Goal: Find specific page/section: Find specific page/section

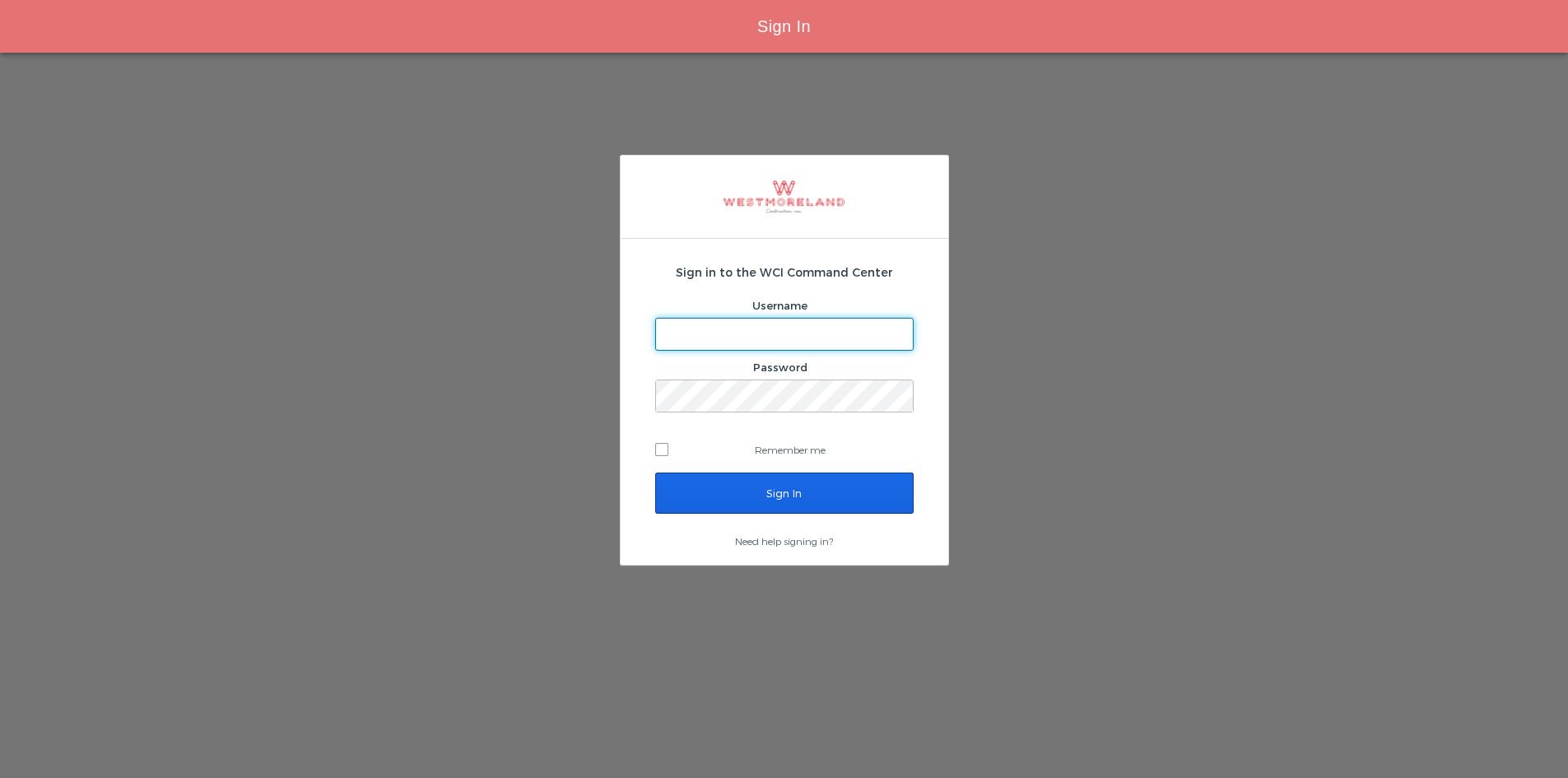
type input "[EMAIL_ADDRESS][PERSON_NAME][DOMAIN_NAME]"
click at [782, 482] on input "Sign In" at bounding box center [784, 493] width 258 height 41
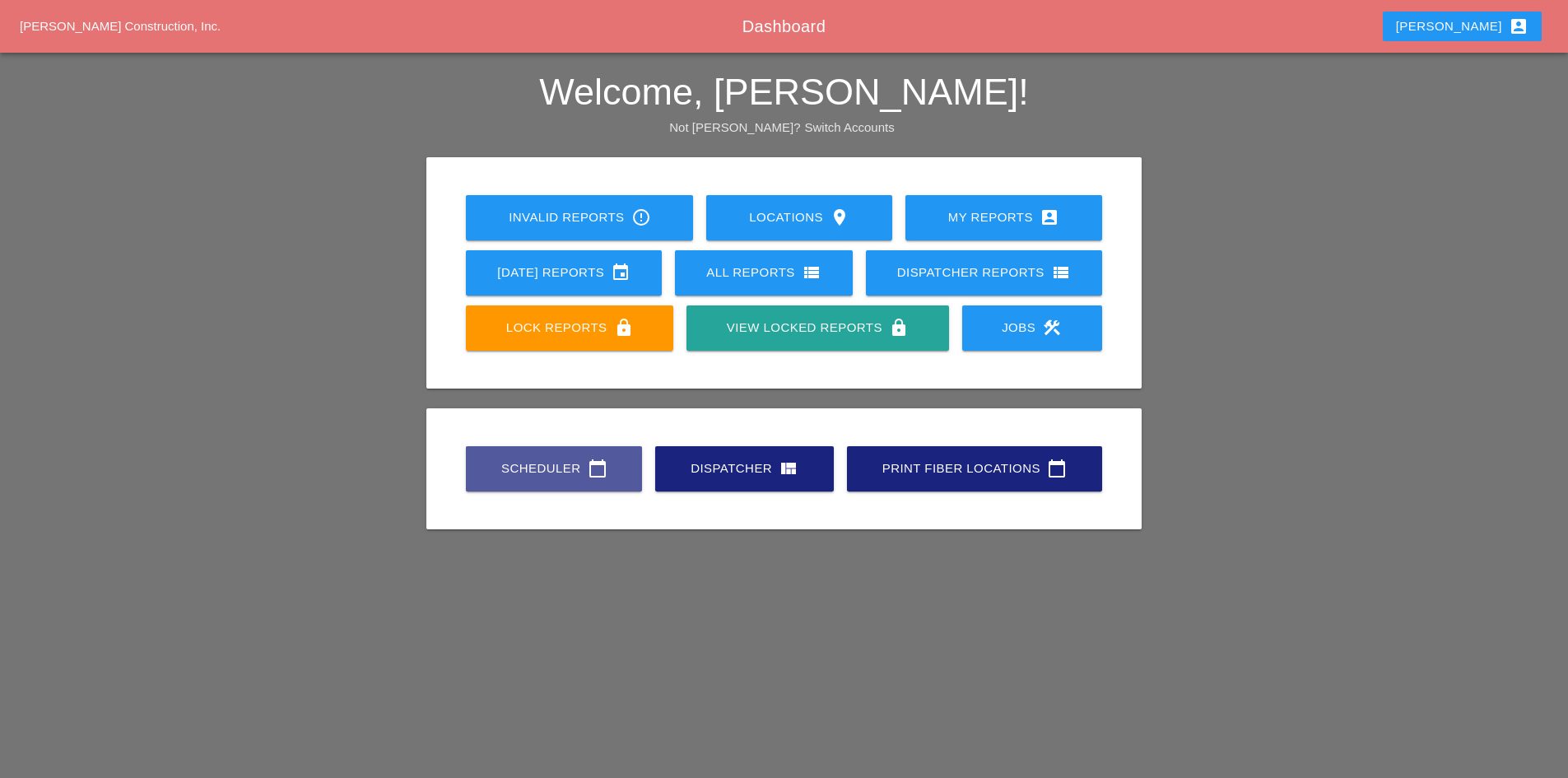
click at [560, 476] on div "Scheduler calendar_today" at bounding box center [554, 468] width 123 height 20
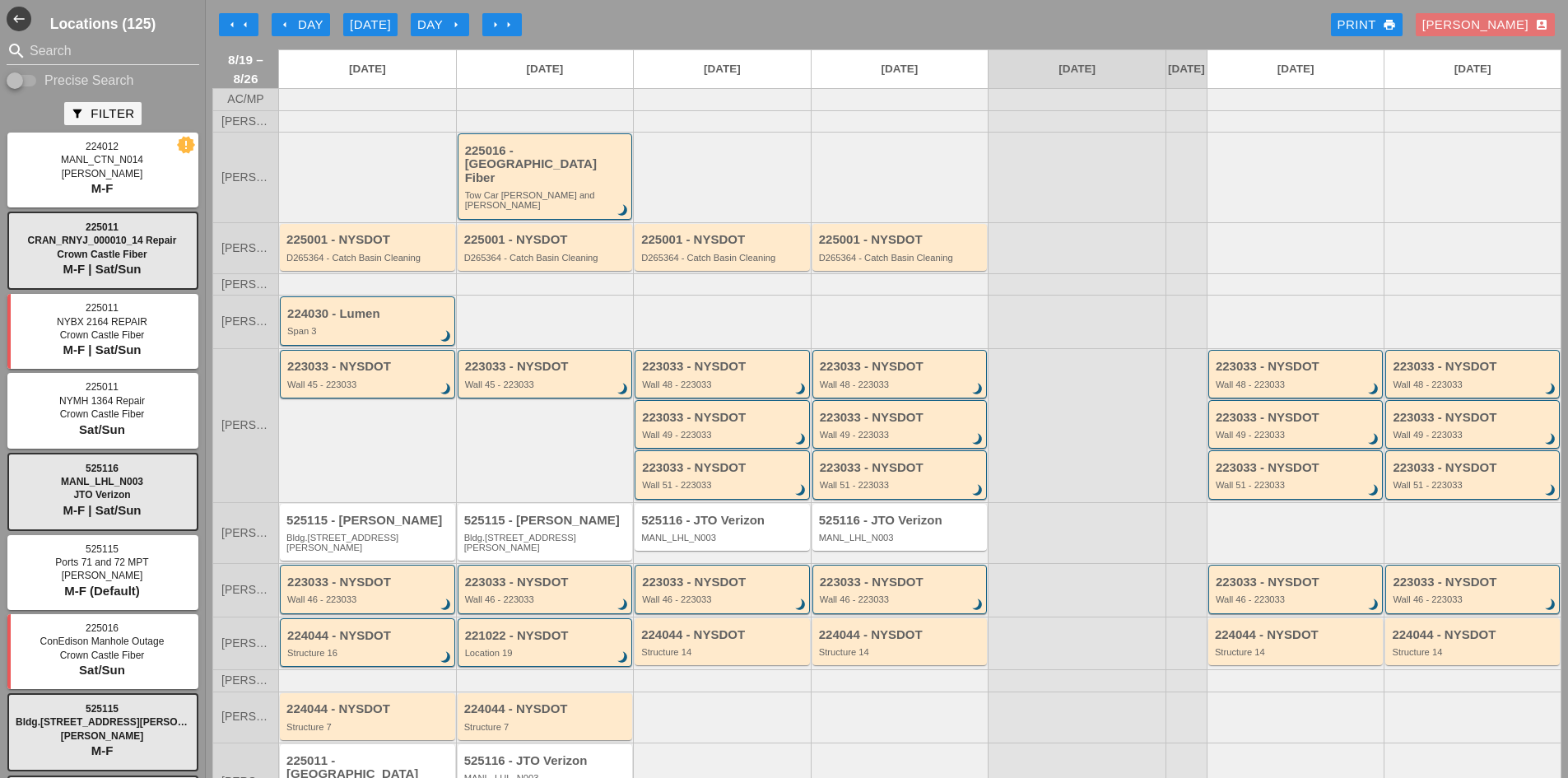
drag, startPoint x: 223, startPoint y: 8, endPoint x: 231, endPoint y: 20, distance: 14.4
click at [228, 14] on div "arrow_left arrow_left arrow_left Day [DATE] Day arrow_right arrow_right arrow_r…" at bounding box center [887, 25] width 1349 height 33
click at [236, 22] on icon "arrow_left" at bounding box center [233, 25] width 14 height 14
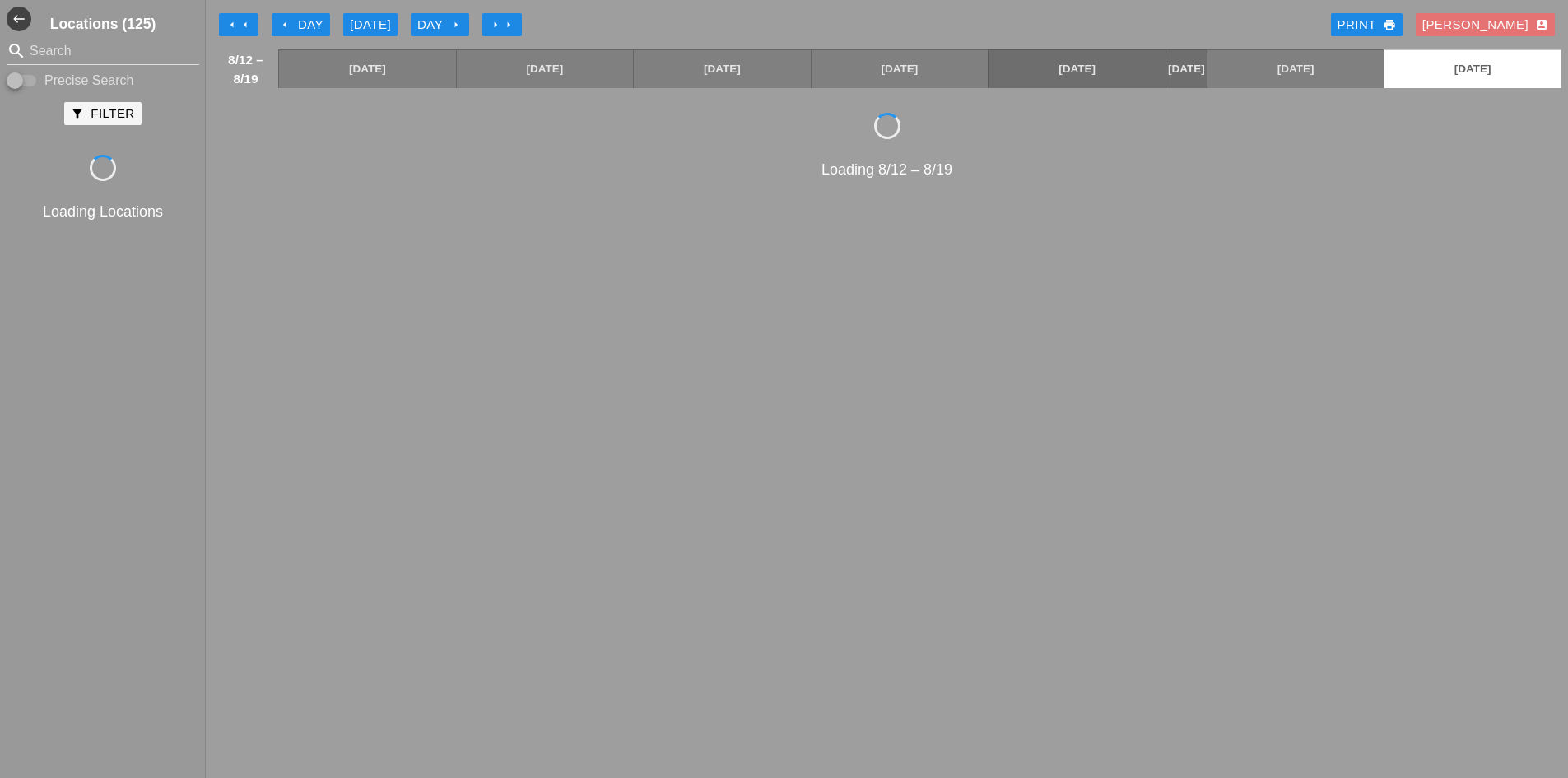
click at [236, 31] on icon "arrow_left" at bounding box center [233, 25] width 14 height 14
click at [501, 22] on icon "arrow_right" at bounding box center [496, 25] width 14 height 14
